Goal: Transaction & Acquisition: Purchase product/service

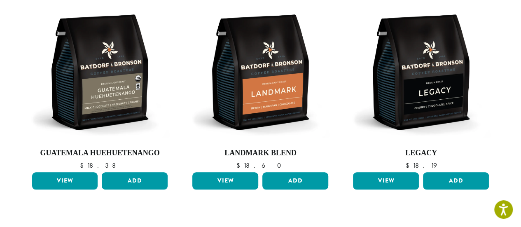
scroll to position [304, 0]
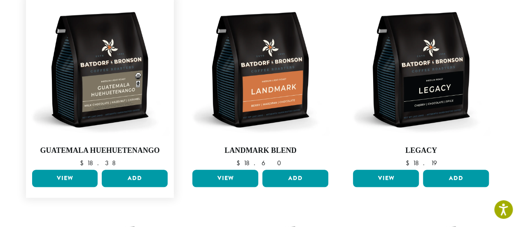
click at [67, 173] on link "View" at bounding box center [65, 178] width 66 height 17
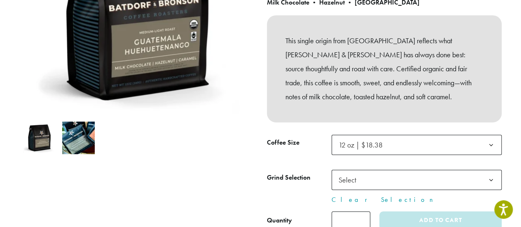
scroll to position [181, 0]
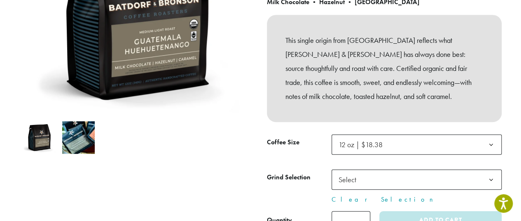
click at [491, 178] on b at bounding box center [491, 180] width 20 height 20
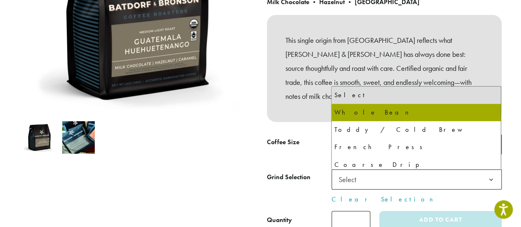
select select "**********"
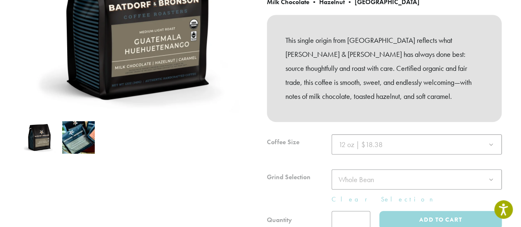
click at [247, 155] on ol at bounding box center [137, 137] width 235 height 39
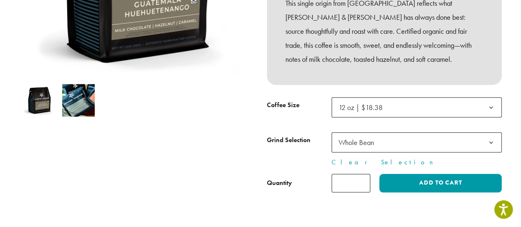
click at [247, 155] on div at bounding box center [137, 33] width 247 height 317
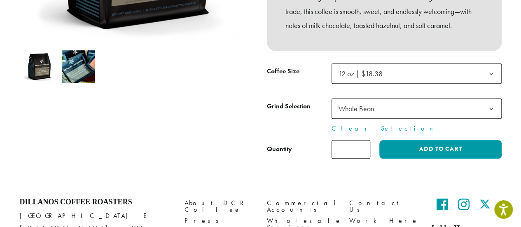
scroll to position [253, 0]
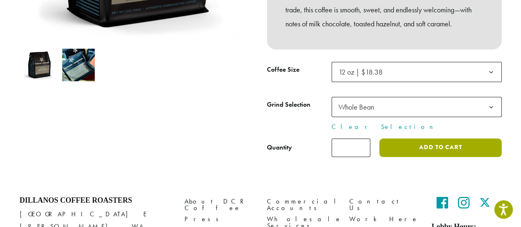
click at [437, 149] on button "Add to cart" at bounding box center [440, 147] width 122 height 19
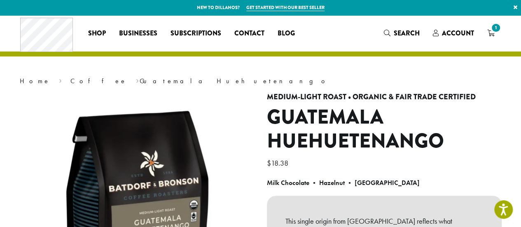
click at [418, 93] on h4 "Medium-Light Roast • Organic & Fair Trade Certified" at bounding box center [384, 97] width 235 height 9
click at [493, 31] on span "1" at bounding box center [495, 27] width 11 height 11
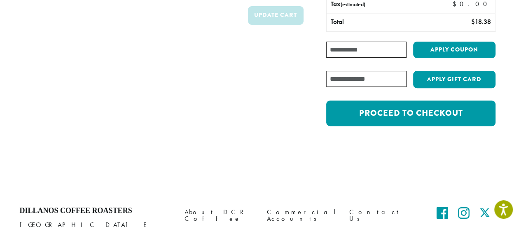
scroll to position [120, 0]
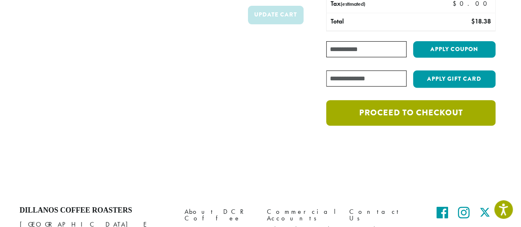
click at [402, 115] on link "Proceed to checkout" at bounding box center [410, 113] width 169 height 26
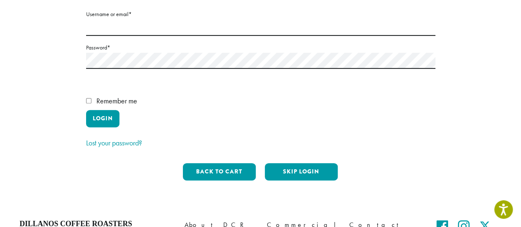
scroll to position [149, 0]
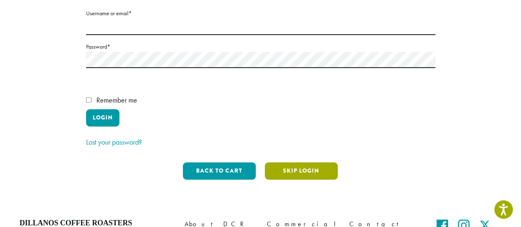
click at [296, 162] on button "Skip Login" at bounding box center [301, 170] width 73 height 17
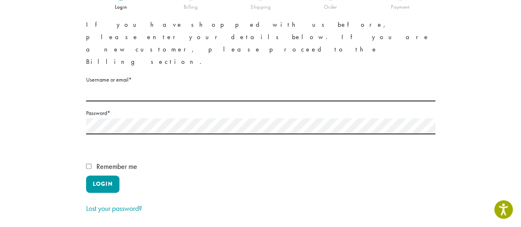
scroll to position [63, 0]
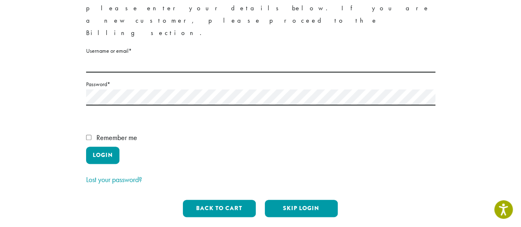
scroll to position [113, 0]
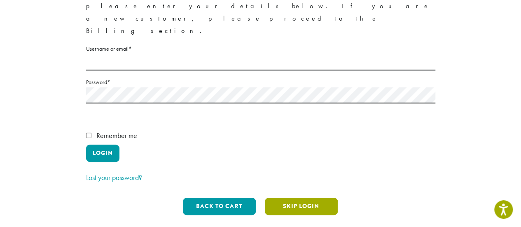
click at [301, 198] on button "Skip Login" at bounding box center [301, 206] width 73 height 17
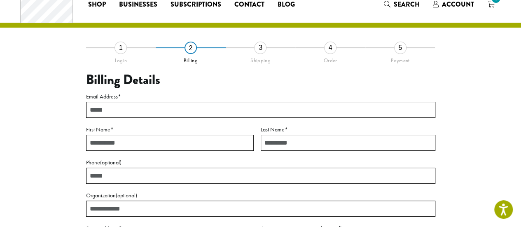
scroll to position [27, 0]
